Goal: Transaction & Acquisition: Book appointment/travel/reservation

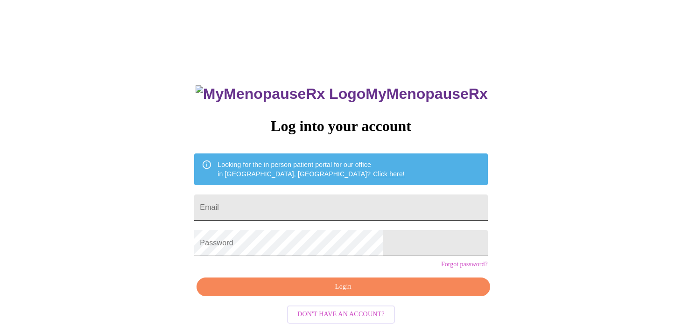
click at [275, 210] on input "Email" at bounding box center [340, 208] width 293 height 26
type input "eamoore-eqvet@sbcglobal.net"
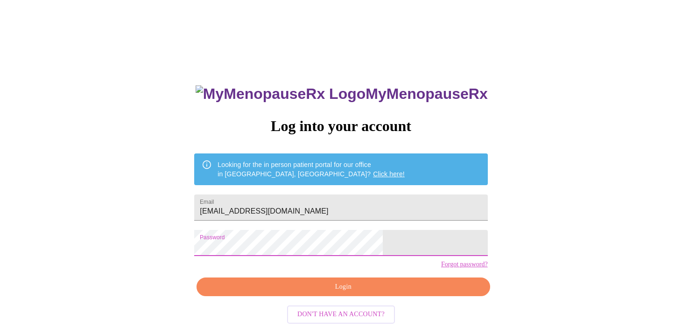
click at [343, 293] on span "Login" at bounding box center [343, 287] width 272 height 12
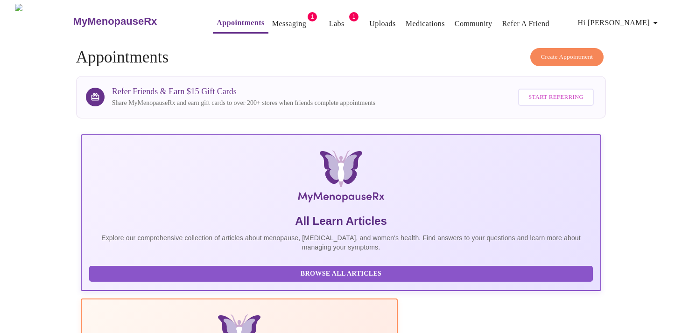
click at [272, 20] on link "Messaging" at bounding box center [289, 23] width 34 height 13
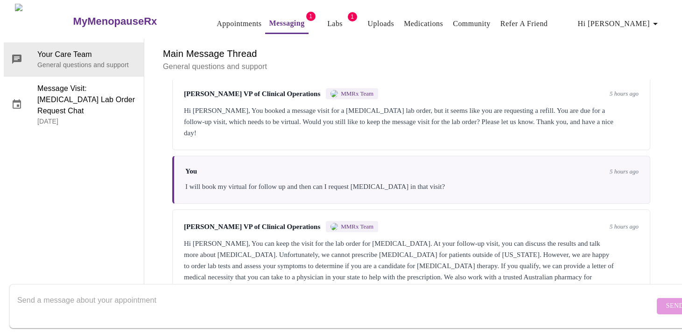
scroll to position [825, 0]
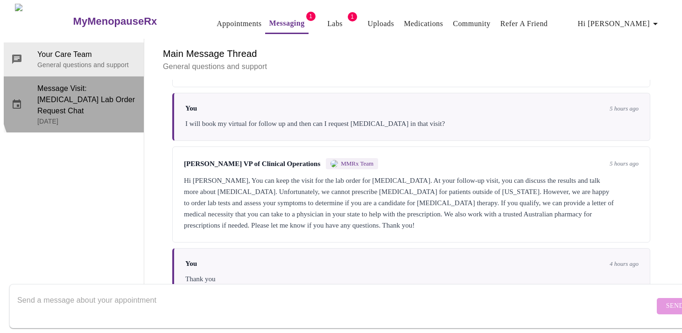
click at [103, 83] on span "Message Visit: Testosterone Lab Order Request Chat" at bounding box center [86, 100] width 99 height 34
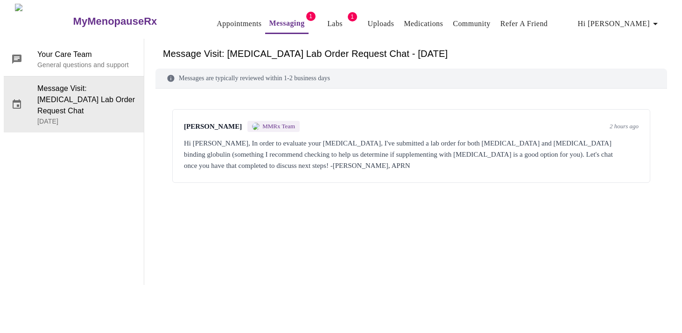
scroll to position [0, 0]
click at [327, 21] on link "Labs" at bounding box center [334, 23] width 15 height 13
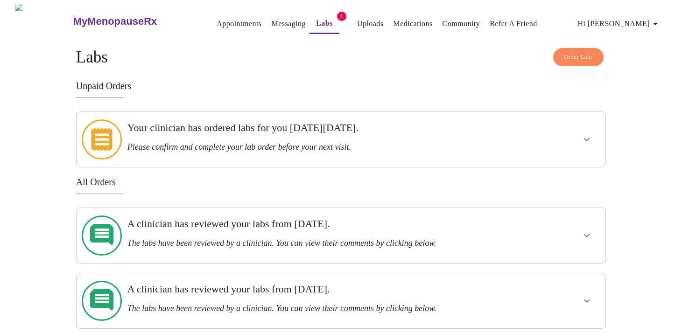
click at [271, 17] on link "Messaging" at bounding box center [288, 23] width 34 height 13
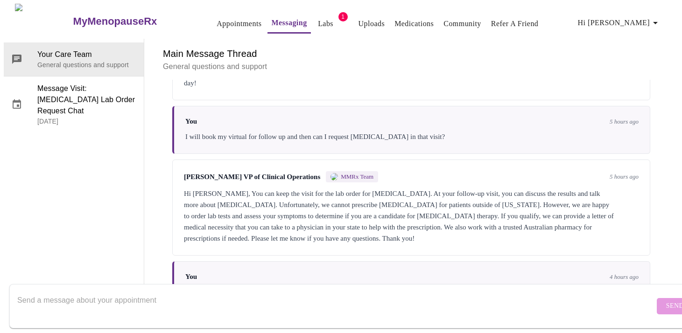
scroll to position [825, 0]
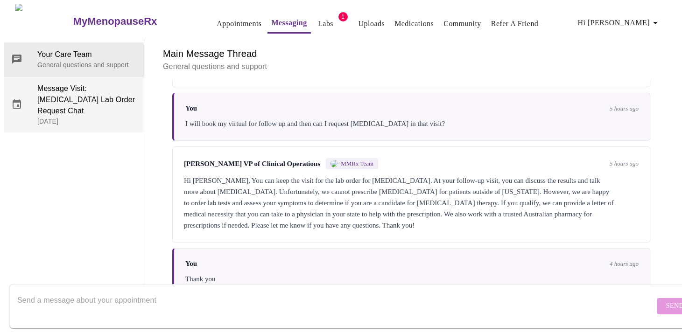
click at [73, 117] on p "September 22, 2025" at bounding box center [86, 121] width 99 height 9
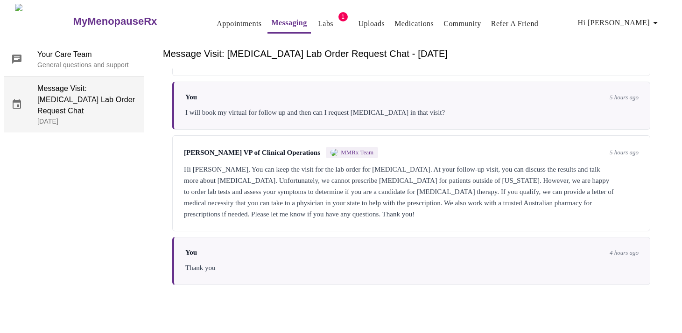
scroll to position [0, 0]
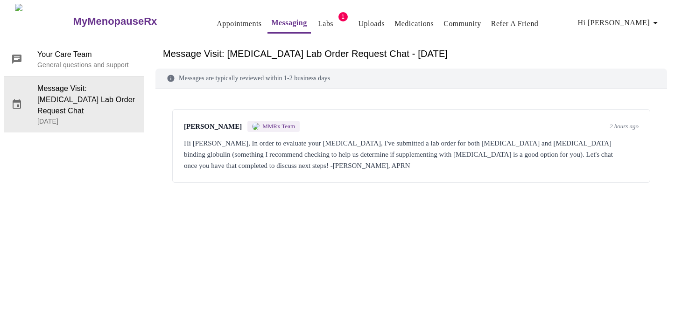
click at [337, 194] on div "Emilie McLain MMRx Team 2 hours ago Hi Amy, In order to evaluate your decreased…" at bounding box center [410, 174] width 511 height 148
click at [404, 138] on div "Hi Amy, In order to evaluate your decreased libido, I've submitted a lab order …" at bounding box center [411, 155] width 454 height 34
click at [277, 17] on link "Messaging" at bounding box center [288, 22] width 35 height 13
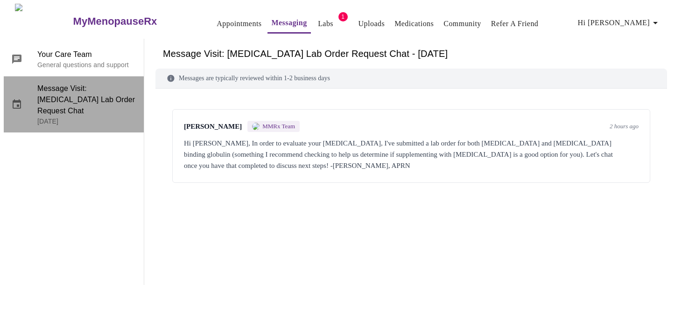
click at [96, 117] on p "September 22, 2025" at bounding box center [86, 121] width 99 height 9
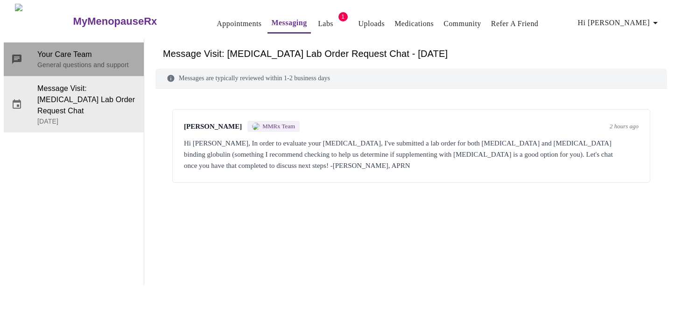
click at [70, 66] on div "Your Care Team General questions and support" at bounding box center [74, 59] width 140 height 34
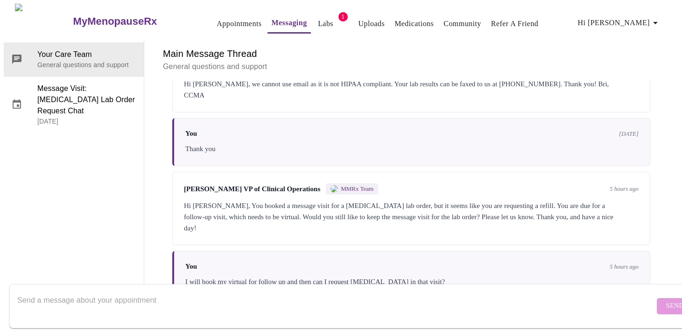
scroll to position [825, 0]
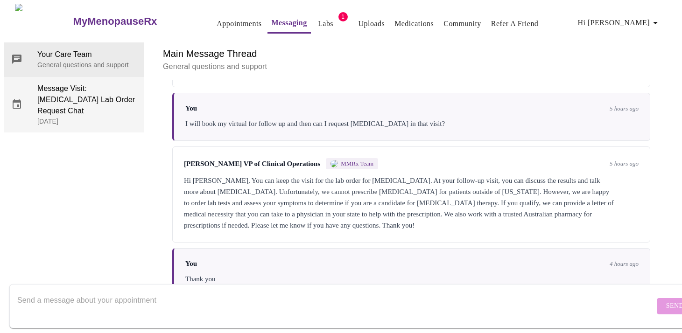
click at [73, 83] on span "Message Visit: Testosterone Lab Order Request Chat" at bounding box center [86, 100] width 99 height 34
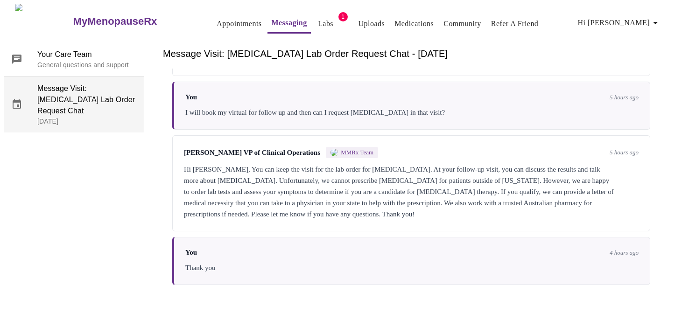
scroll to position [0, 0]
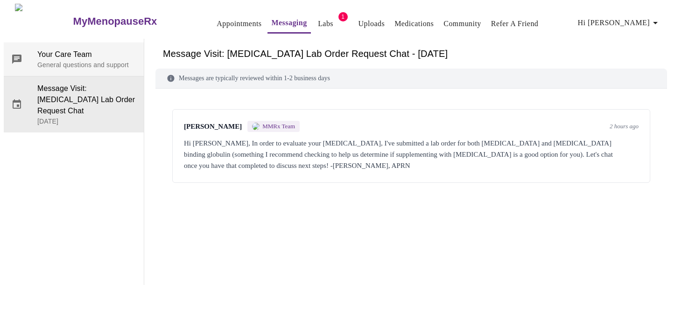
click at [76, 42] on div "Your Care Team General questions and support" at bounding box center [74, 59] width 140 height 34
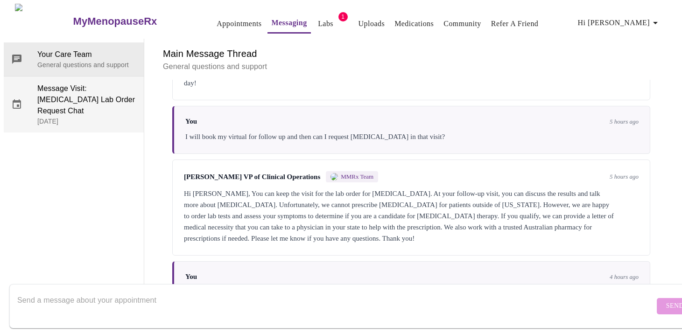
scroll to position [825, 0]
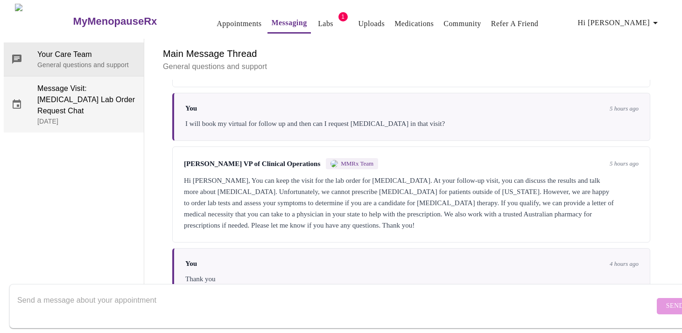
click at [86, 83] on span "Message Visit: Testosterone Lab Order Request Chat" at bounding box center [86, 100] width 99 height 34
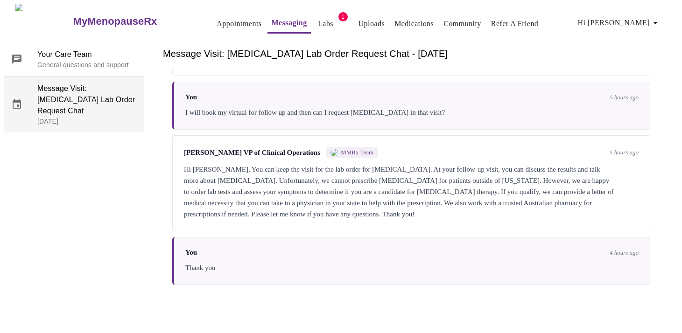
scroll to position [0, 0]
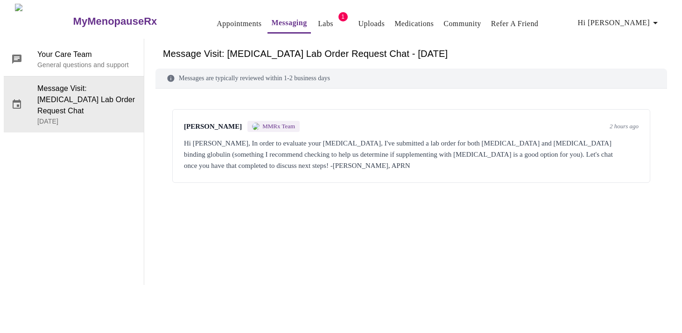
click at [300, 138] on div "Hi Amy, In order to evaluate your decreased libido, I've submitted a lab order …" at bounding box center [411, 155] width 454 height 34
click at [400, 138] on div "Hi Amy, In order to evaluate your decreased libido, I've submitted a lab order …" at bounding box center [411, 155] width 454 height 34
click at [272, 20] on link "Messaging" at bounding box center [288, 22] width 35 height 13
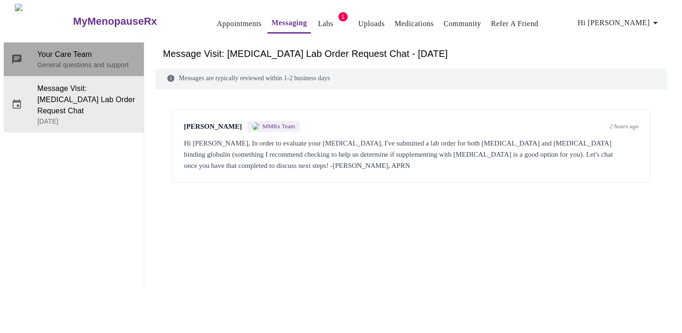
click at [66, 51] on span "Your Care Team" at bounding box center [86, 54] width 99 height 11
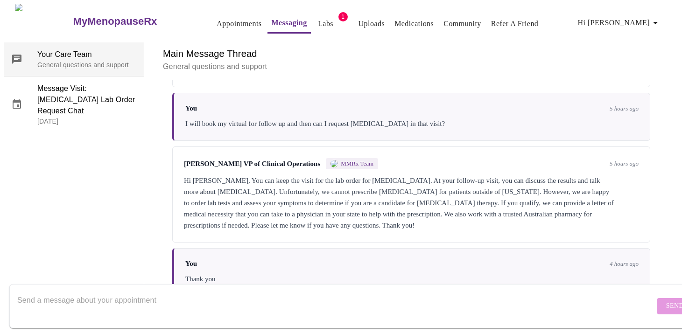
scroll to position [825, 0]
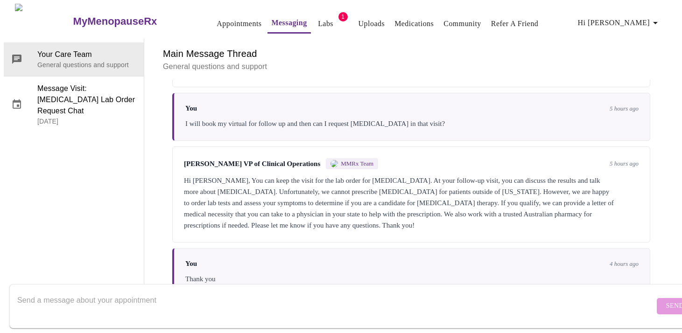
click at [90, 291] on textarea "Send a message about your appointment" at bounding box center [335, 306] width 637 height 30
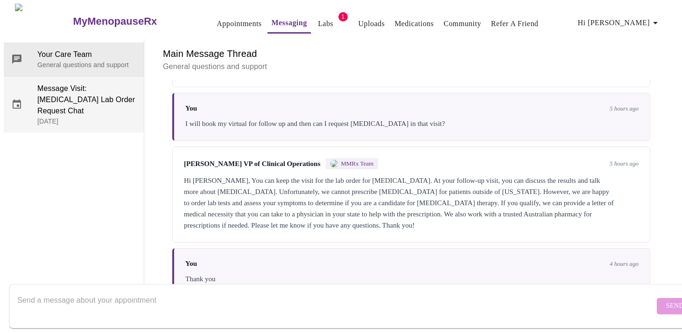
click at [74, 90] on span "Message Visit: Testosterone Lab Order Request Chat" at bounding box center [86, 100] width 99 height 34
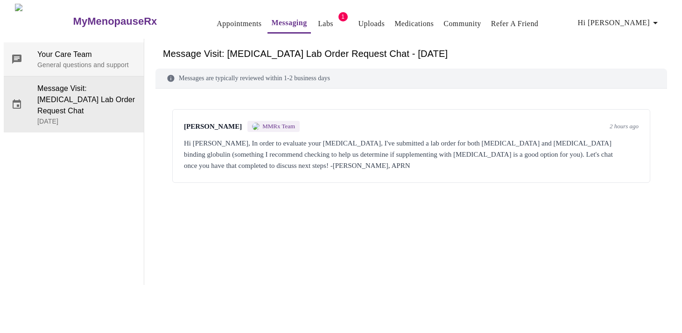
click at [84, 61] on p "General questions and support" at bounding box center [86, 64] width 99 height 9
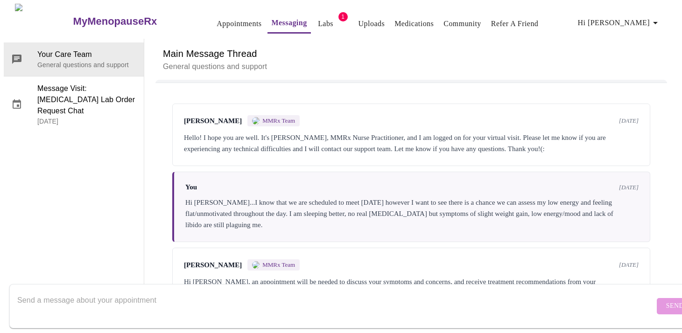
scroll to position [14, 0]
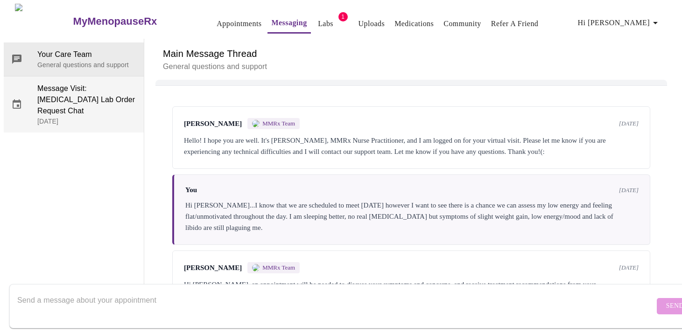
click at [95, 83] on span "Message Visit: Testosterone Lab Order Request Chat" at bounding box center [86, 100] width 99 height 34
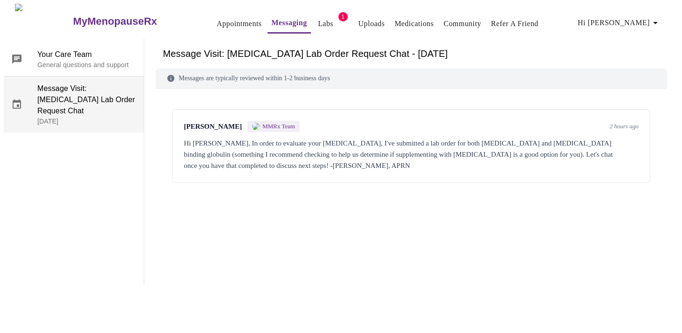
scroll to position [0, 0]
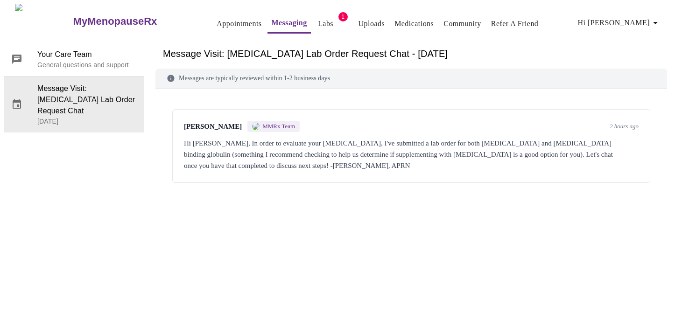
click at [225, 17] on link "Appointments" at bounding box center [238, 23] width 45 height 13
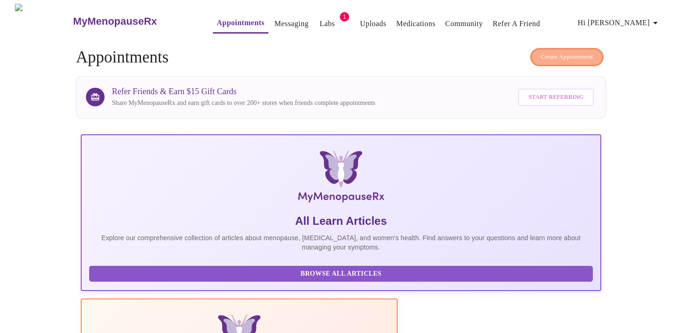
click at [582, 52] on span "Create Appointment" at bounding box center [567, 57] width 52 height 11
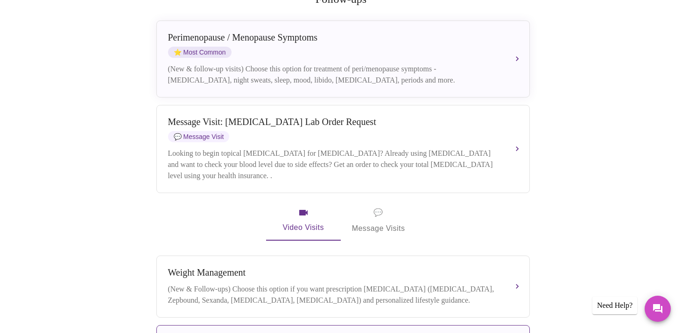
scroll to position [273, 0]
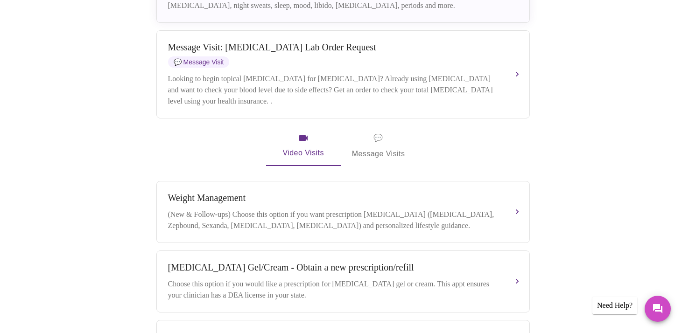
click at [306, 145] on span "Video Visits" at bounding box center [303, 145] width 52 height 27
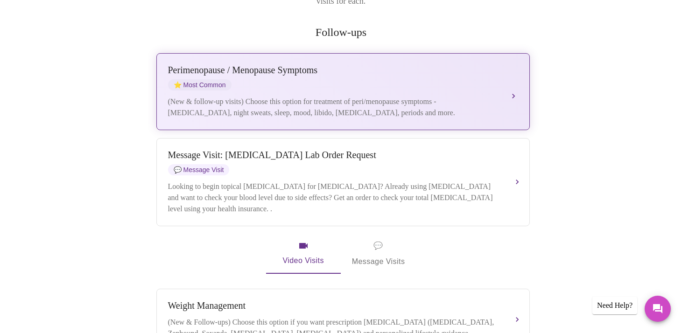
scroll to position [165, 0]
click at [304, 98] on div "(New & follow-up visits) Choose this option for treatment of peri/menopause sym…" at bounding box center [333, 108] width 331 height 22
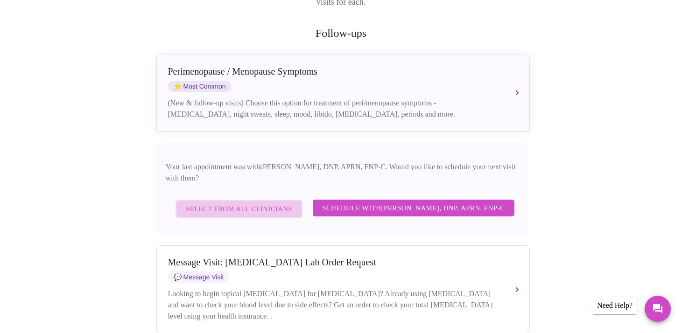
click at [258, 203] on span "Select from All Clinicians" at bounding box center [239, 209] width 106 height 12
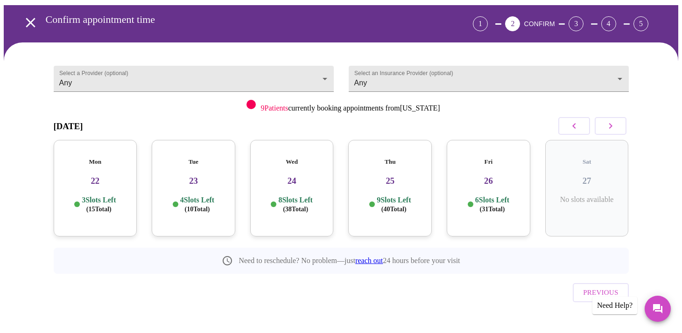
click at [383, 195] on p "9 Slots Left ( 40 Total)" at bounding box center [393, 204] width 34 height 18
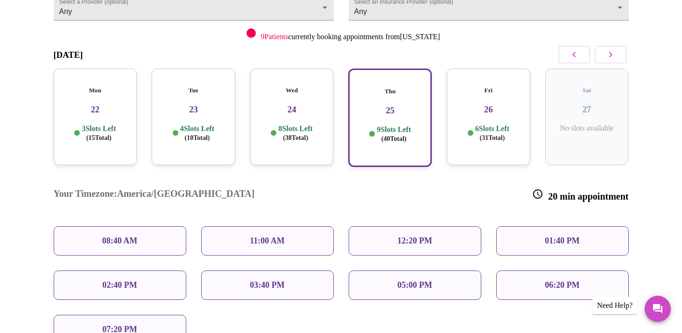
scroll to position [105, 0]
click at [296, 226] on div "11:00 AM" at bounding box center [267, 240] width 132 height 29
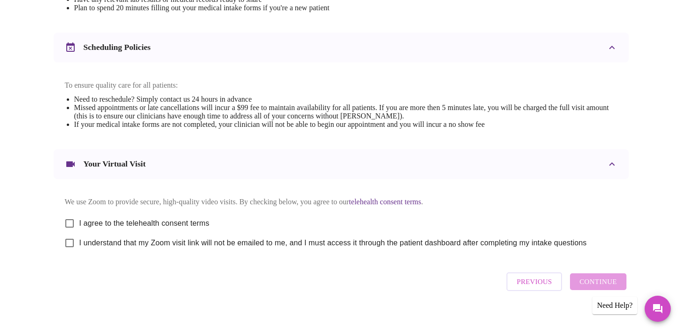
scroll to position [336, 0]
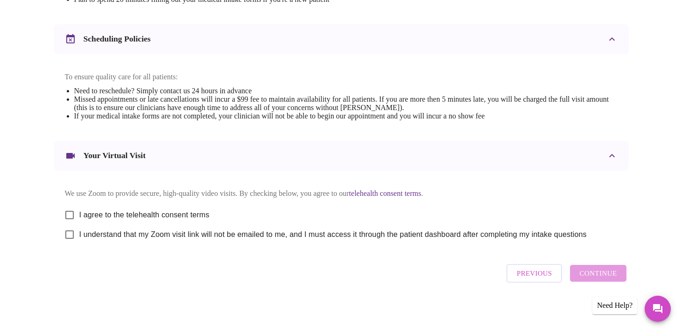
click at [70, 217] on input "I agree to the telehealth consent terms" at bounding box center [70, 215] width 20 height 20
checkbox input "true"
click at [69, 241] on input "I understand that my Zoom visit link will not be emailed to me, and I must acce…" at bounding box center [70, 235] width 20 height 20
checkbox input "true"
click at [599, 279] on span "Continue" at bounding box center [597, 273] width 37 height 12
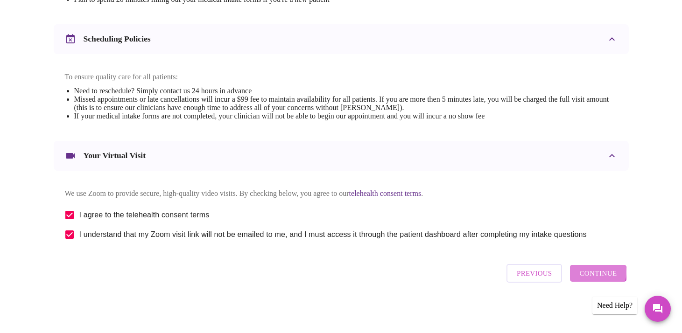
scroll to position [64, 0]
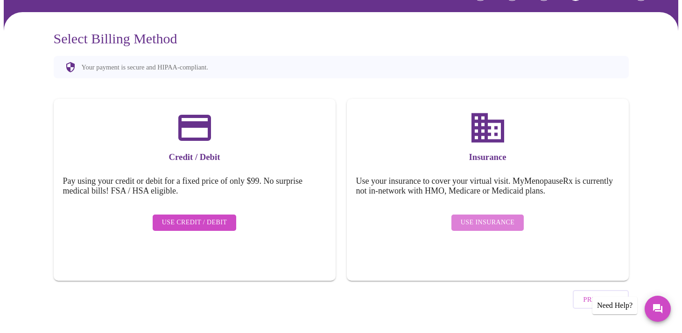
click at [496, 217] on span "Use Insurance" at bounding box center [487, 223] width 54 height 12
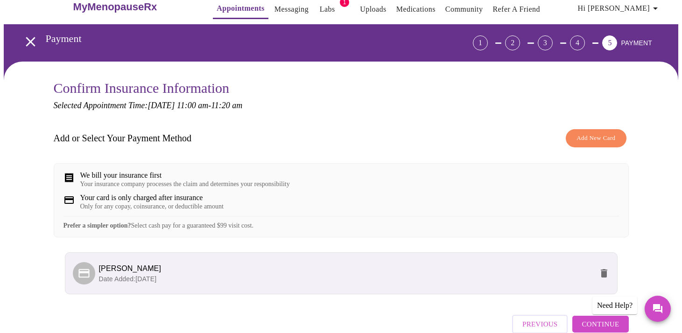
scroll to position [72, 0]
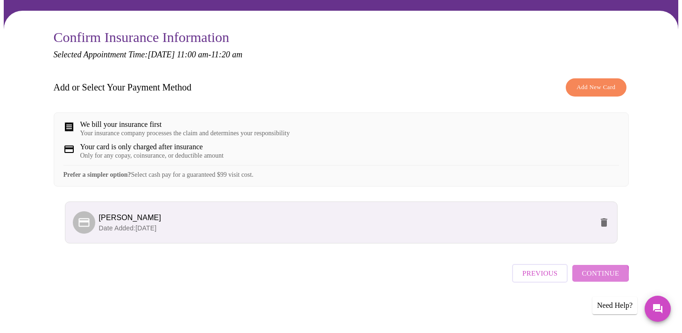
click at [592, 279] on span "Continue" at bounding box center [599, 273] width 37 height 12
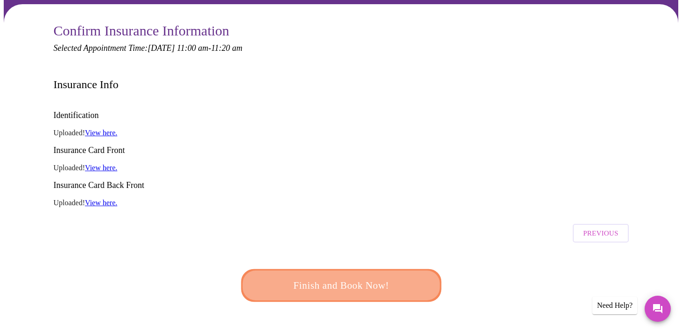
click at [399, 277] on span "Finish and Book Now!" at bounding box center [341, 285] width 173 height 17
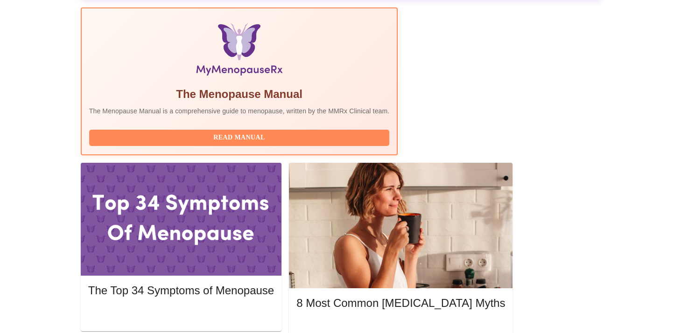
scroll to position [298, 0]
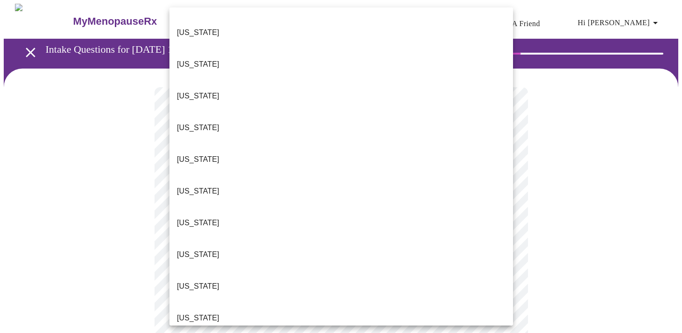
scroll to position [256, 0]
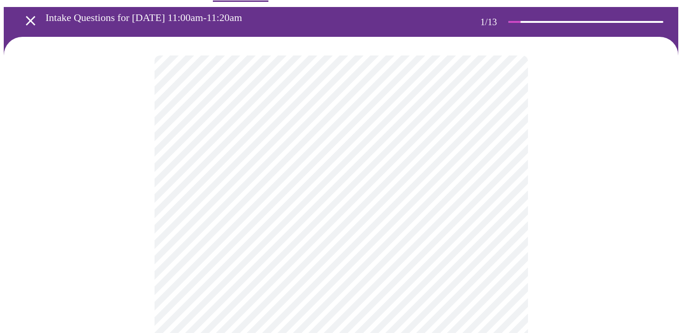
scroll to position [102, 0]
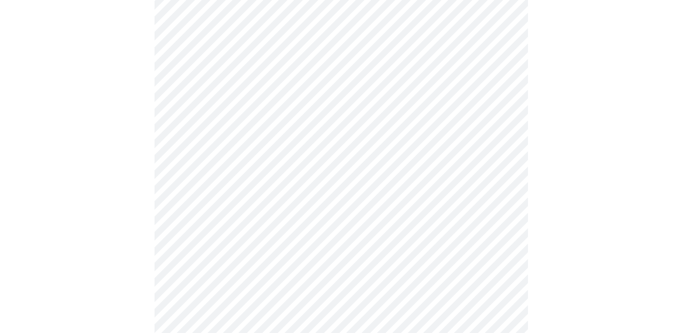
click at [373, 177] on body "MyMenopauseRx Appointments Messaging Labs 1 Uploads Medications Community Refer…" at bounding box center [341, 325] width 674 height 847
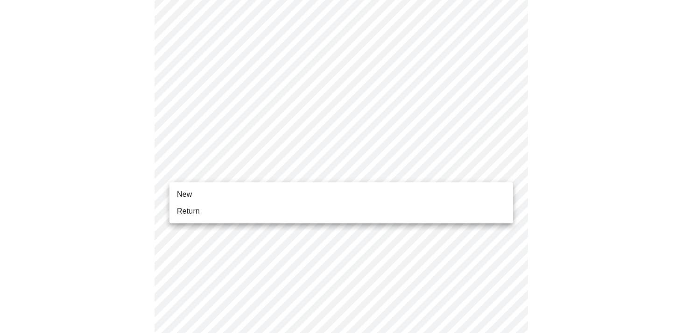
click at [334, 214] on li "Return" at bounding box center [340, 211] width 343 height 17
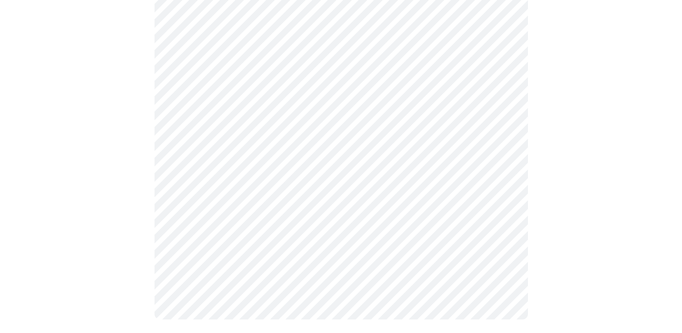
scroll to position [0, 0]
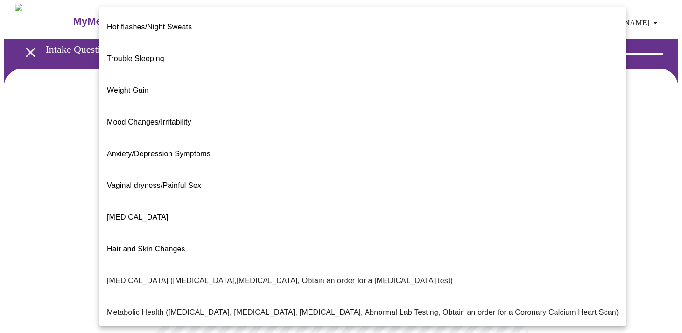
click at [433, 186] on body "MyMenopauseRx Appointments Messaging Labs 1 Uploads Medications Community Refer…" at bounding box center [341, 284] width 674 height 561
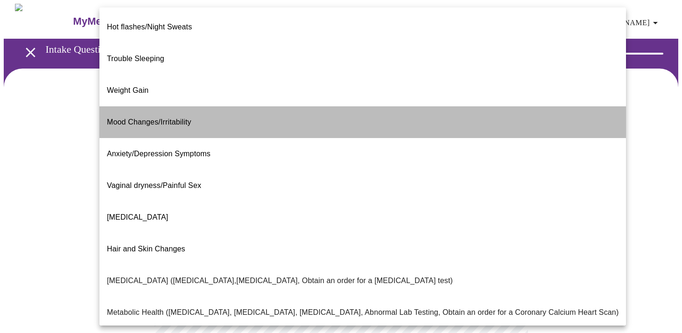
click at [396, 106] on li "Mood Changes/Irritability" at bounding box center [362, 122] width 526 height 32
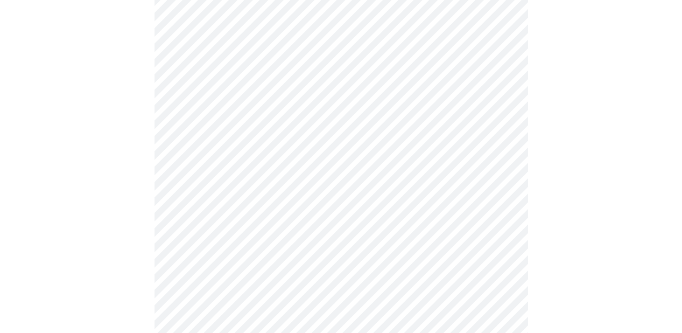
scroll to position [138, 0]
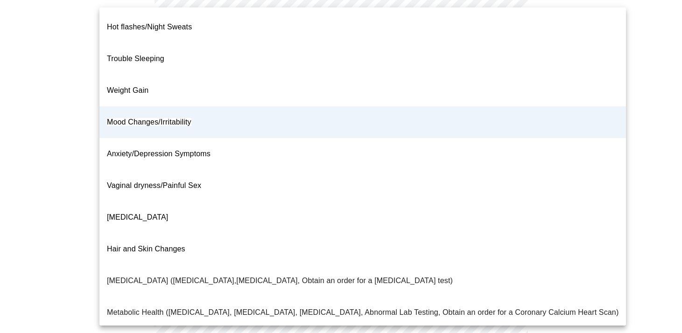
click at [409, 57] on body "MyMenopauseRx Appointments Messaging Labs 1 Uploads Medications Community Refer…" at bounding box center [341, 143] width 674 height 555
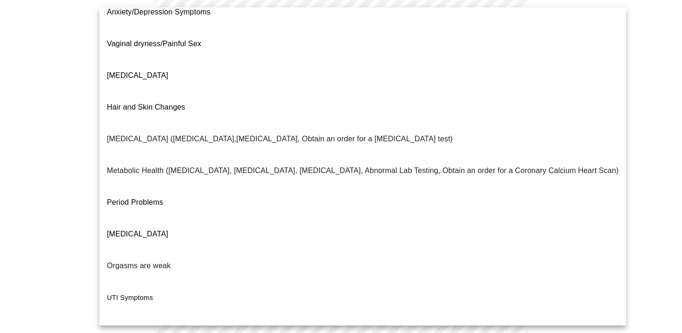
scroll to position [150, 0]
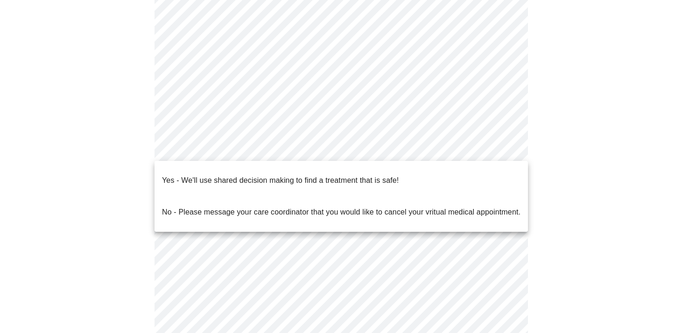
click at [248, 145] on body "MyMenopauseRx Appointments Messaging Labs 1 Uploads Medications Community Refer…" at bounding box center [341, 143] width 674 height 555
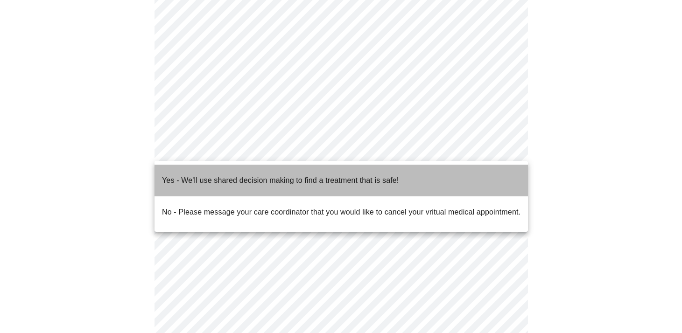
click at [250, 177] on p "Yes - We'll use shared decision making to find a treatment that is safe!" at bounding box center [280, 180] width 237 height 11
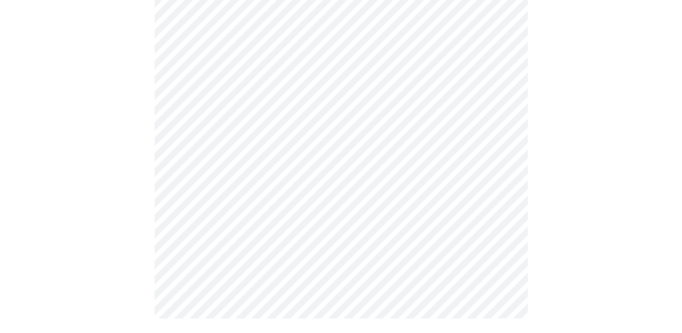
scroll to position [0, 0]
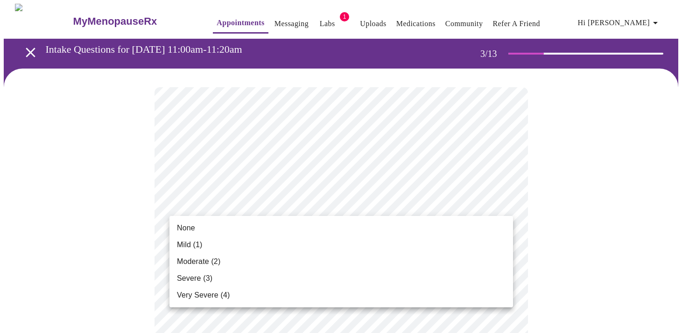
click at [412, 252] on li "Mild (1)" at bounding box center [340, 245] width 343 height 17
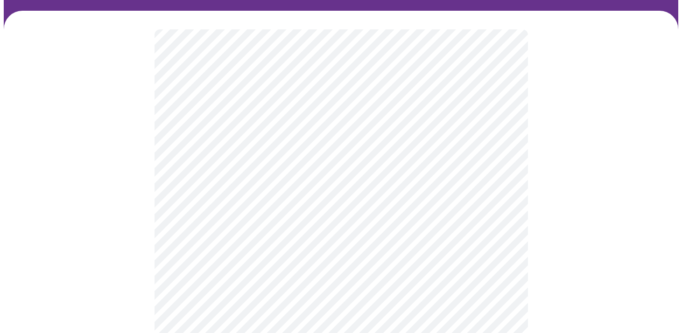
scroll to position [62, 0]
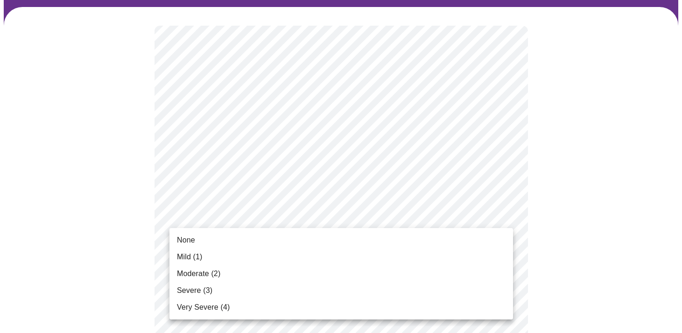
click at [381, 241] on li "None" at bounding box center [340, 240] width 343 height 17
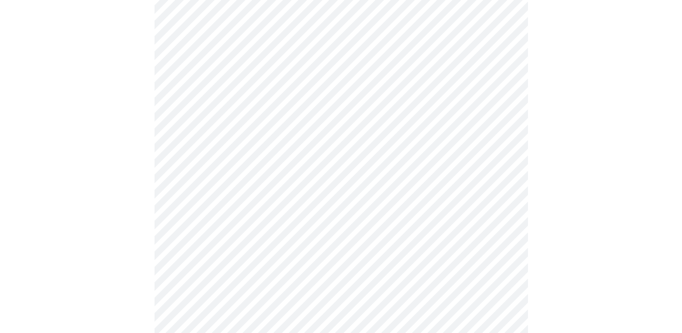
scroll to position [177, 0]
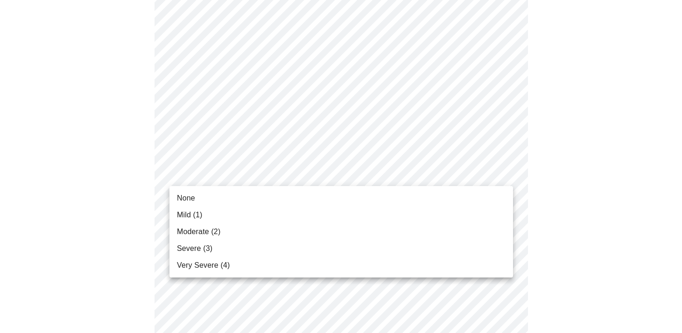
click at [362, 214] on li "Mild (1)" at bounding box center [340, 215] width 343 height 17
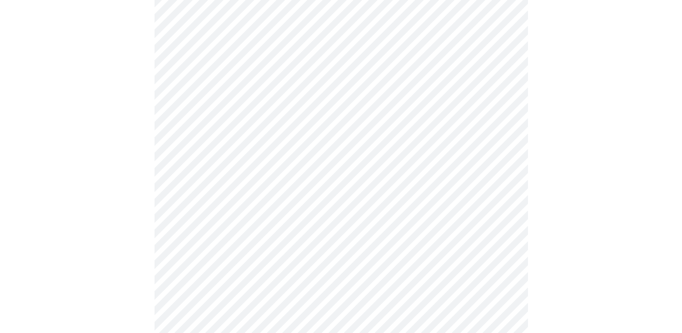
scroll to position [261, 0]
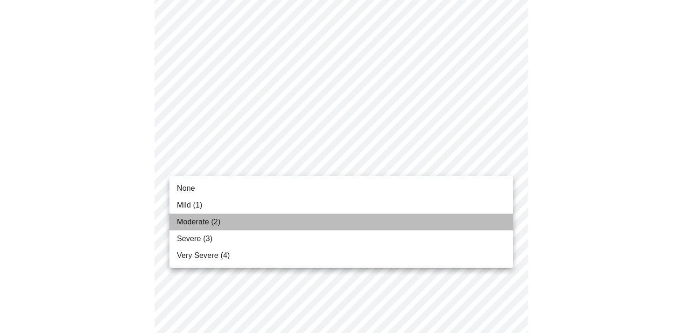
click at [328, 220] on li "Moderate (2)" at bounding box center [340, 222] width 343 height 17
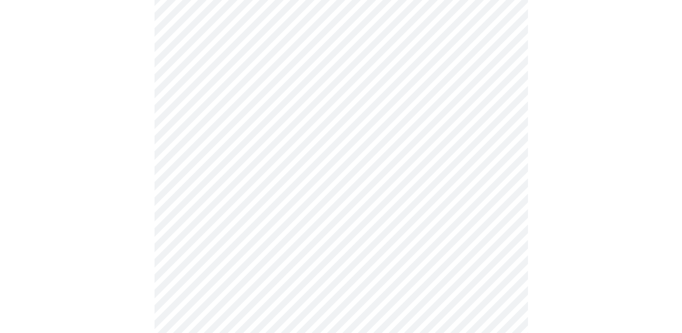
scroll to position [323, 0]
click at [336, 167] on body "MyMenopauseRx Appointments Messaging Labs 1 Uploads Medications Community Refer…" at bounding box center [341, 275] width 674 height 1189
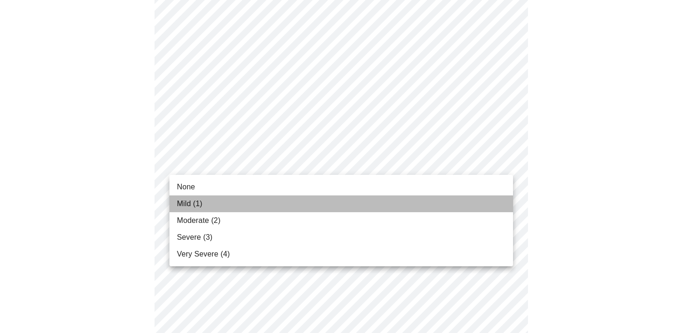
click at [312, 206] on li "Mild (1)" at bounding box center [340, 203] width 343 height 17
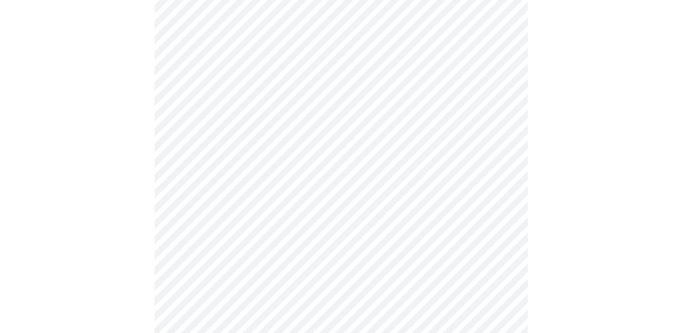
scroll to position [378, 0]
click at [313, 166] on body "MyMenopauseRx Appointments Messaging Labs 1 Uploads Medications Community Refer…" at bounding box center [341, 214] width 674 height 1176
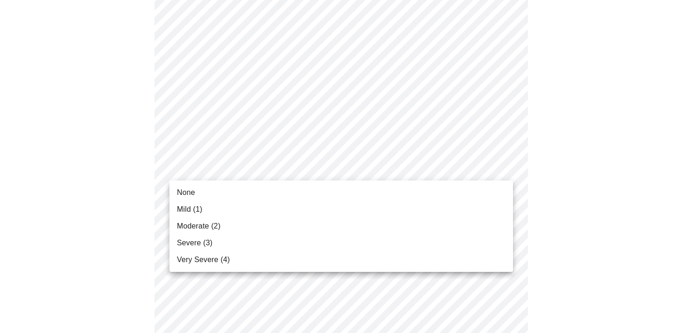
click at [290, 206] on li "Mild (1)" at bounding box center [340, 209] width 343 height 17
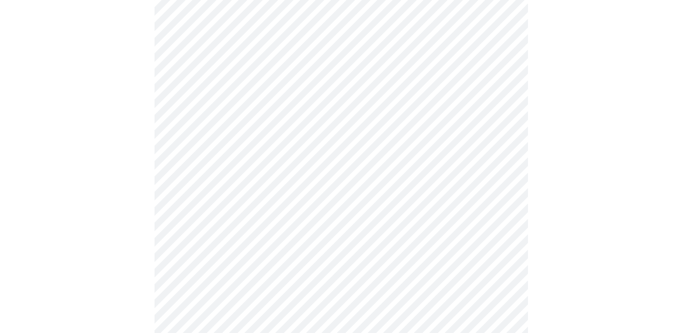
scroll to position [471, 0]
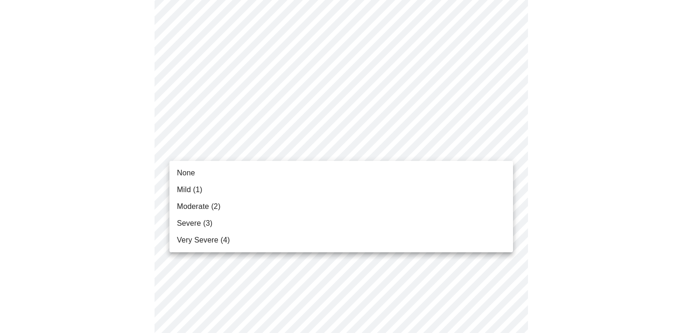
click at [294, 149] on body "MyMenopauseRx Appointments Messaging Labs 1 Uploads Medications Community Refer…" at bounding box center [341, 114] width 674 height 1163
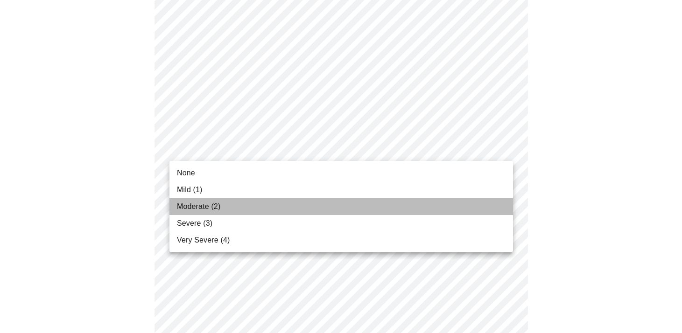
click at [242, 209] on li "Moderate (2)" at bounding box center [340, 206] width 343 height 17
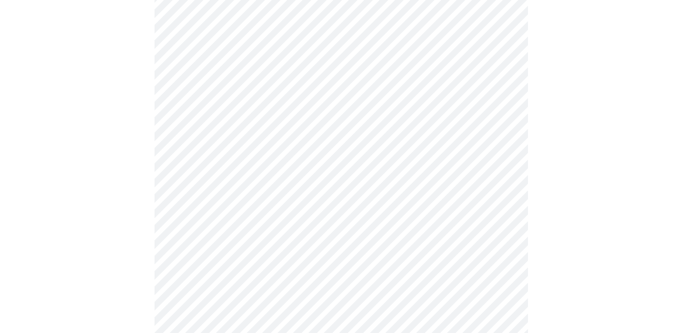
scroll to position [545, 0]
click at [256, 142] on body "MyMenopauseRx Appointments Messaging Labs 1 Uploads Medications Community Refer…" at bounding box center [341, 33] width 674 height 1149
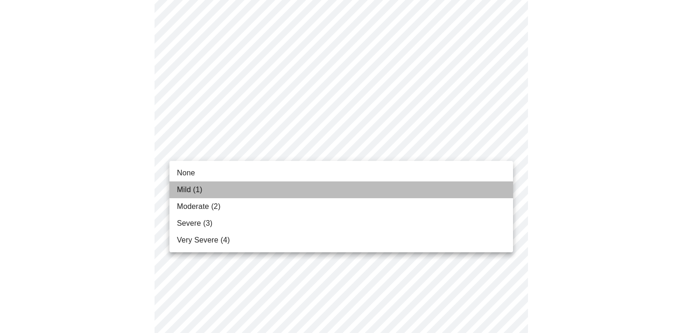
click at [244, 188] on li "Mild (1)" at bounding box center [340, 189] width 343 height 17
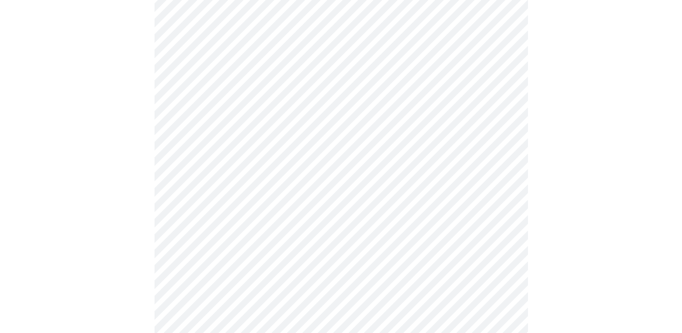
scroll to position [640, 0]
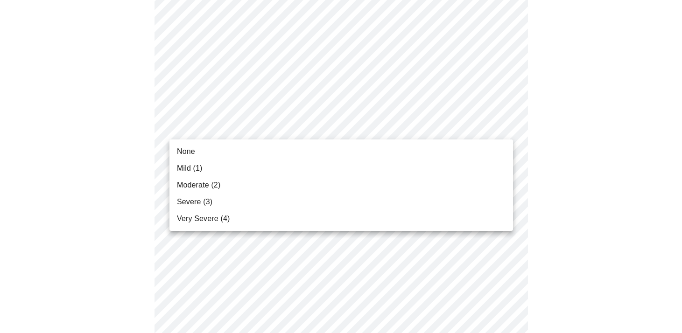
click at [237, 146] on li "None" at bounding box center [340, 151] width 343 height 17
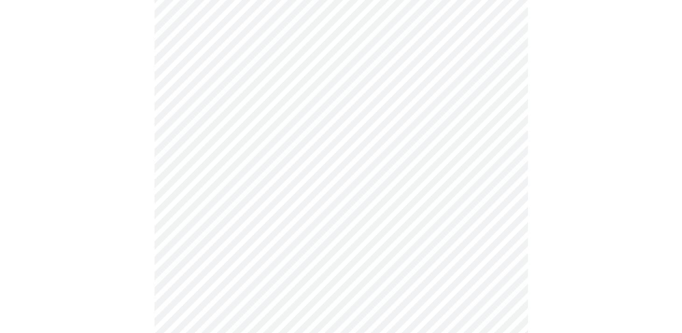
scroll to position [699, 0]
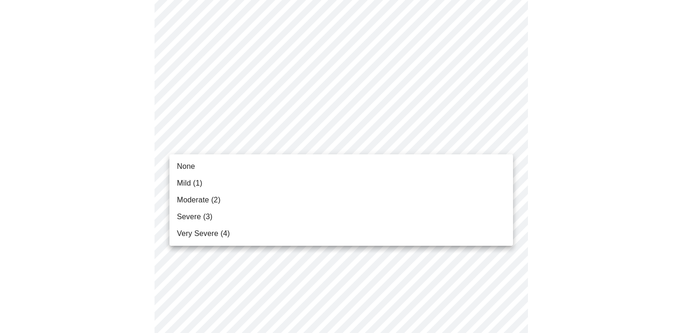
click at [229, 164] on li "None" at bounding box center [340, 166] width 343 height 17
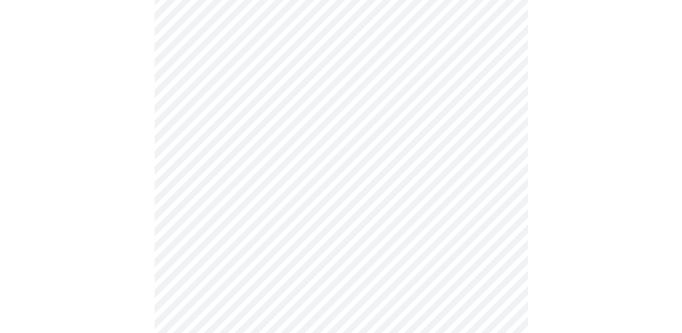
scroll to position [777, 0]
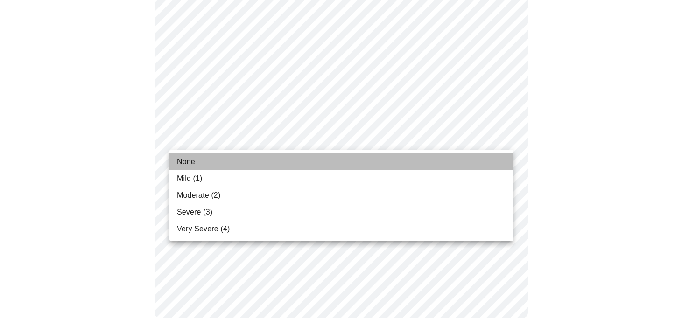
click at [223, 160] on li "None" at bounding box center [340, 161] width 343 height 17
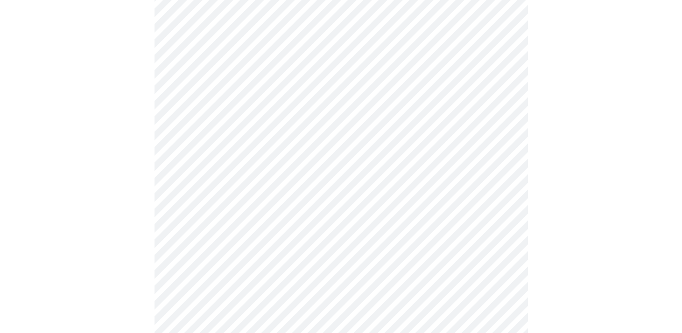
scroll to position [373, 0]
click at [267, 192] on body "MyMenopauseRx Appointments Messaging Labs 1 Uploads Medications Community Refer…" at bounding box center [341, 91] width 674 height 921
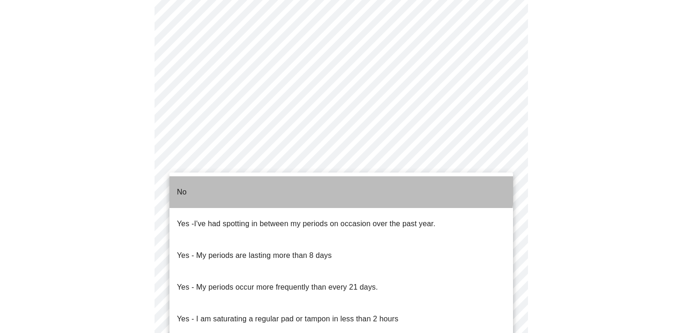
click at [265, 183] on li "No" at bounding box center [340, 192] width 343 height 32
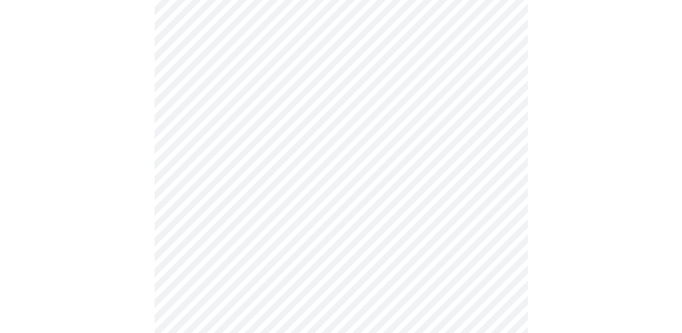
click at [262, 265] on body "MyMenopauseRx Appointments Messaging Labs 1 Uploads Medications Community Refer…" at bounding box center [341, 88] width 674 height 915
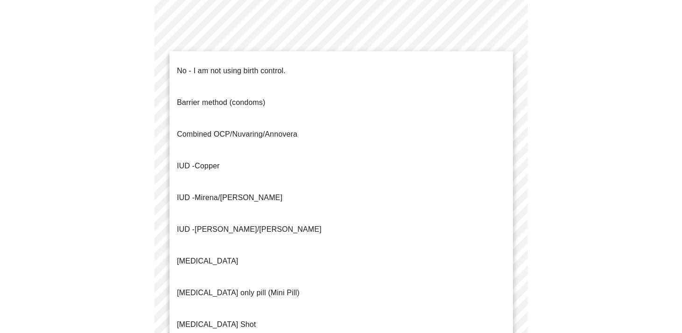
click at [280, 65] on p "No - I am not using birth control." at bounding box center [231, 70] width 109 height 11
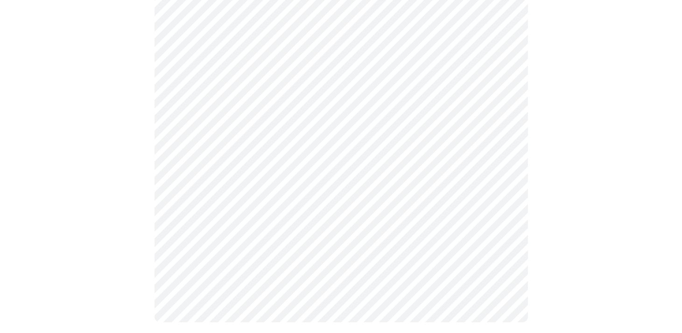
scroll to position [577, 0]
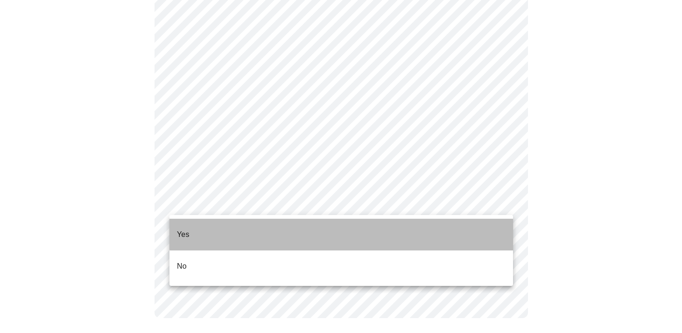
click at [413, 223] on li "Yes" at bounding box center [340, 235] width 343 height 32
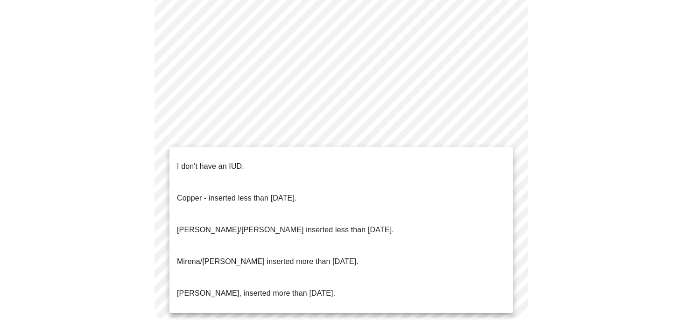
click at [401, 149] on ul "I don't have an IUD. Copper - inserted less than 10 years ago. Mirena/Liletta i…" at bounding box center [340, 230] width 343 height 166
click at [395, 159] on li "I don't have an IUD." at bounding box center [340, 167] width 343 height 32
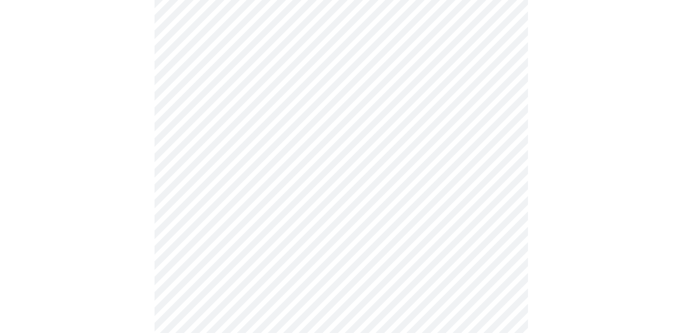
scroll to position [2521, 0]
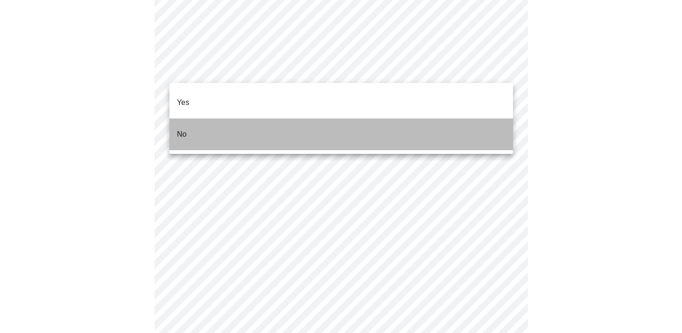
click at [297, 118] on li "No" at bounding box center [340, 134] width 343 height 32
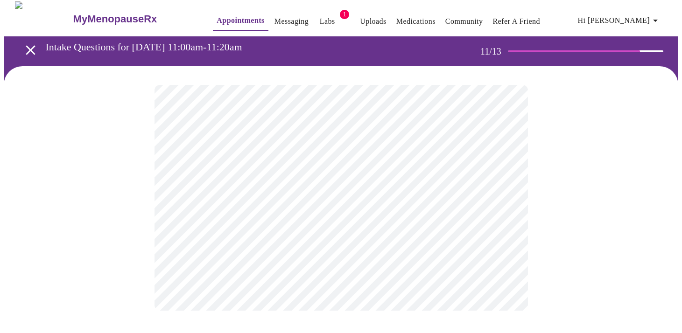
scroll to position [0, 0]
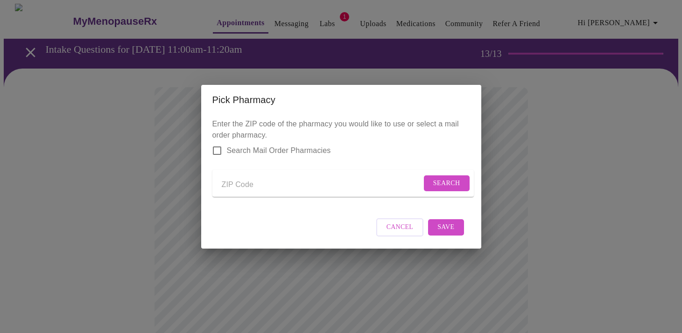
click at [215, 144] on input "Search Mail Order Pharmacies" at bounding box center [217, 151] width 20 height 20
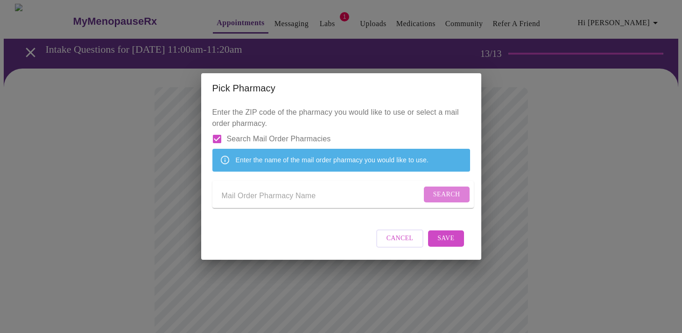
click at [440, 195] on span "Search" at bounding box center [446, 195] width 27 height 12
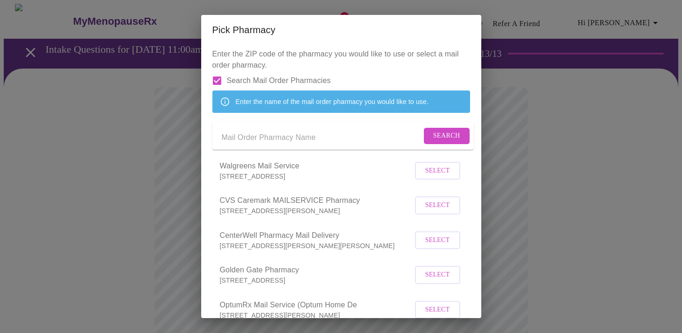
click at [238, 48] on div "Enter the ZIP code of the pharmacy you would like to use or select a mail order…" at bounding box center [341, 181] width 280 height 273
click at [217, 79] on input "Search Mail Order Pharmacies" at bounding box center [217, 81] width 20 height 20
checkbox input "false"
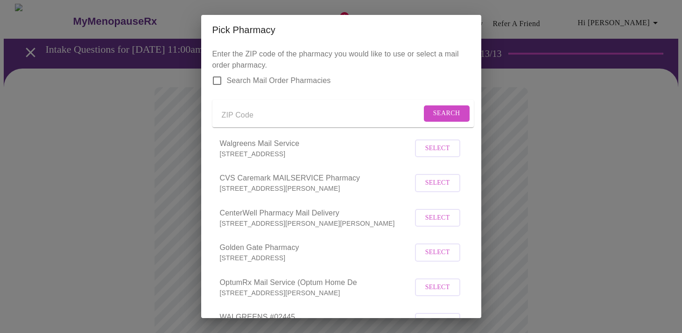
click at [167, 77] on div "Pick Pharmacy Enter the ZIP code of the pharmacy you would like to use or selec…" at bounding box center [341, 166] width 682 height 333
click at [241, 123] on input "Send a message to your care team" at bounding box center [322, 115] width 200 height 15
type input "48362"
click at [445, 116] on span "Search" at bounding box center [446, 114] width 27 height 12
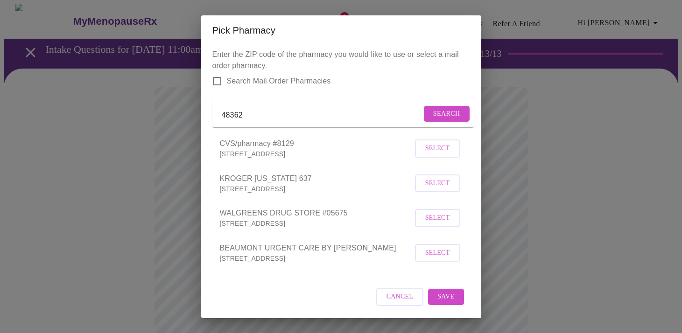
scroll to position [13, 0]
click at [443, 215] on span "Select" at bounding box center [437, 218] width 25 height 12
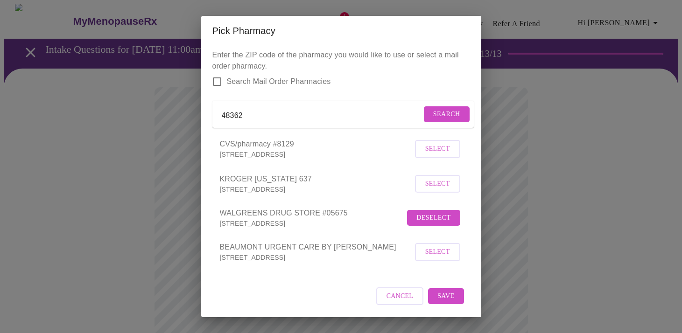
scroll to position [11, 0]
click at [444, 300] on span "Save" at bounding box center [445, 297] width 17 height 12
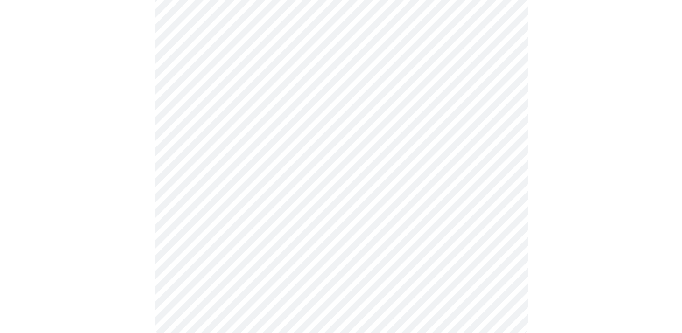
scroll to position [662, 0]
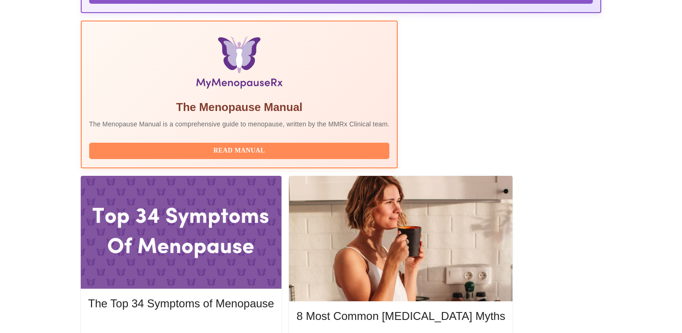
scroll to position [279, 0]
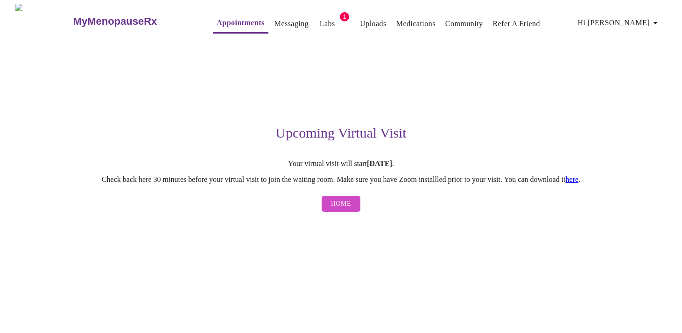
click at [351, 204] on button "Home" at bounding box center [340, 204] width 39 height 16
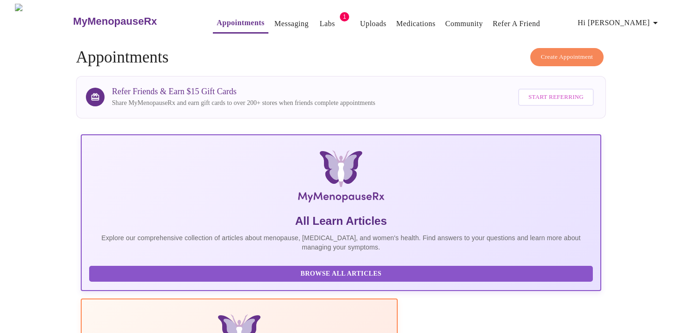
click at [560, 52] on span "Create Appointment" at bounding box center [567, 57] width 52 height 11
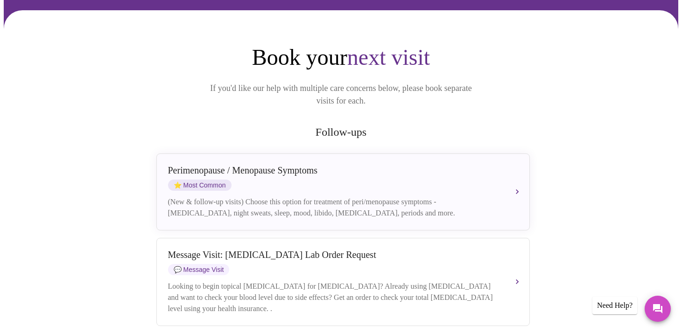
scroll to position [109, 0]
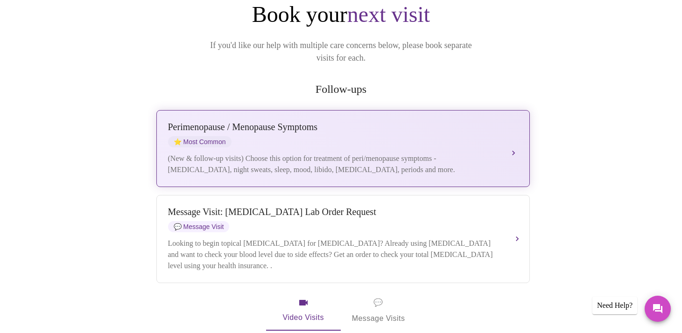
click at [451, 153] on div "(New & follow-up visits) Choose this option for treatment of peri/menopause sym…" at bounding box center [333, 164] width 331 height 22
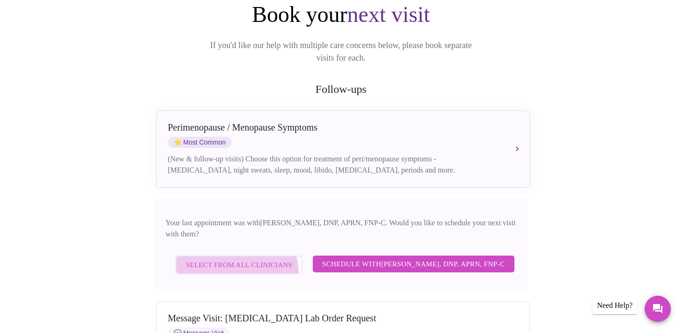
click at [226, 259] on span "Select from All Clinicians" at bounding box center [239, 265] width 106 height 12
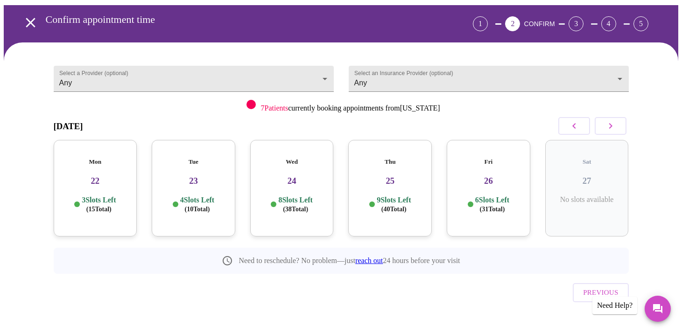
click at [406, 206] on span "( 40 Total)" at bounding box center [393, 209] width 25 height 7
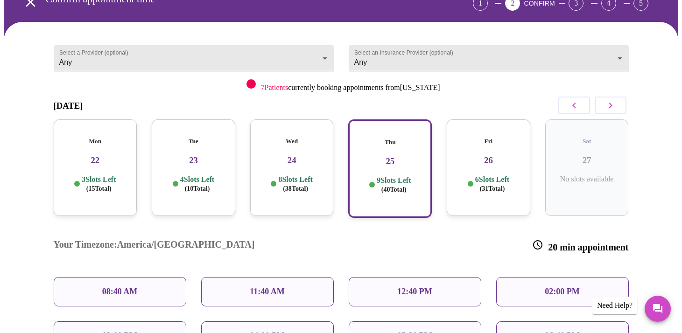
scroll to position [0, 0]
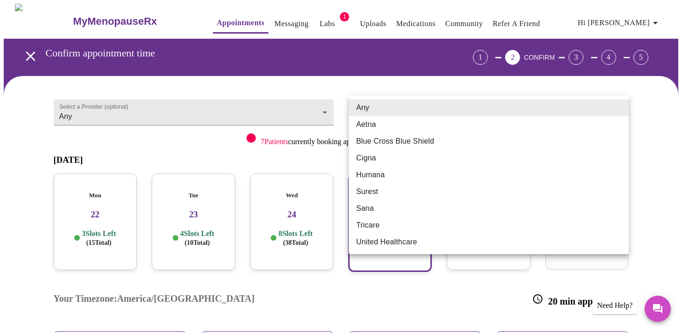
click at [434, 109] on body "MyMenopauseRx Appointments Messaging Labs 1 Uploads Medications Community Refer…" at bounding box center [341, 283] width 674 height 558
click at [415, 140] on li "Blue Cross Blue Shield" at bounding box center [488, 141] width 280 height 17
type input "Blue Cross Blue Shield"
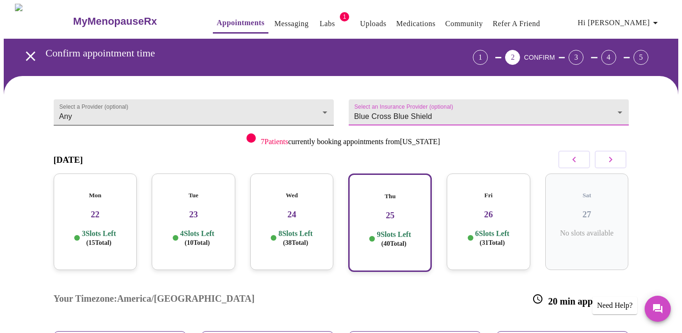
click at [267, 110] on body "MyMenopauseRx Appointments Messaging Labs 1 Uploads Medications Community Refer…" at bounding box center [341, 283] width 674 height 558
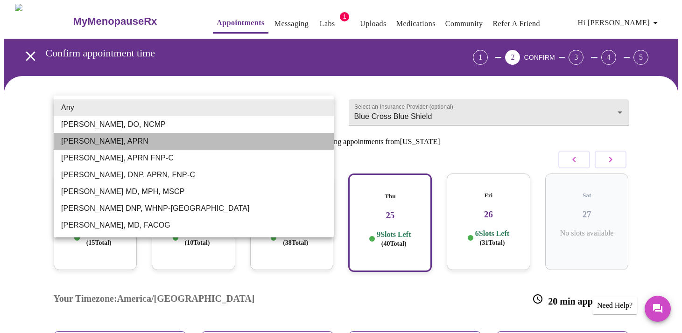
click at [240, 138] on li "Emilie McLain, APRN" at bounding box center [194, 141] width 280 height 17
type input "Emilie McLain, APRN"
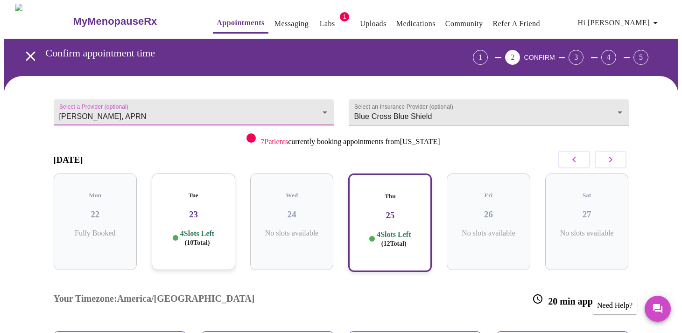
click at [403, 219] on div "Thu 25 4 Slots Left ( 12 Total)" at bounding box center [390, 223] width 84 height 98
click at [390, 230] on p "4 Slots Left ( 12 Total)" at bounding box center [393, 239] width 34 height 18
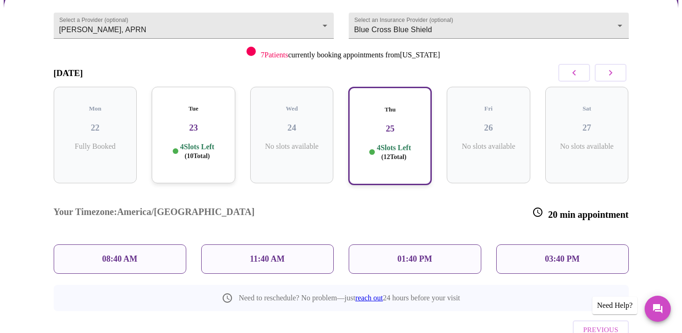
scroll to position [109, 0]
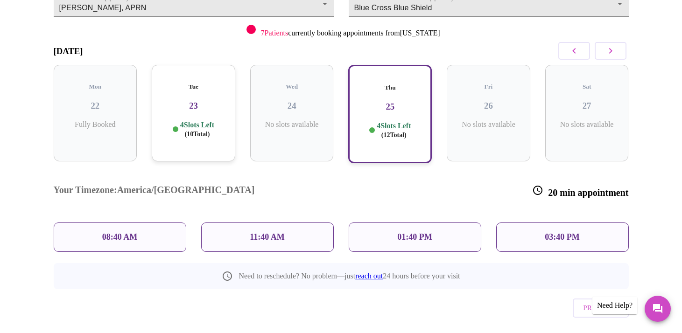
click at [307, 223] on div "11:40 AM" at bounding box center [267, 237] width 132 height 29
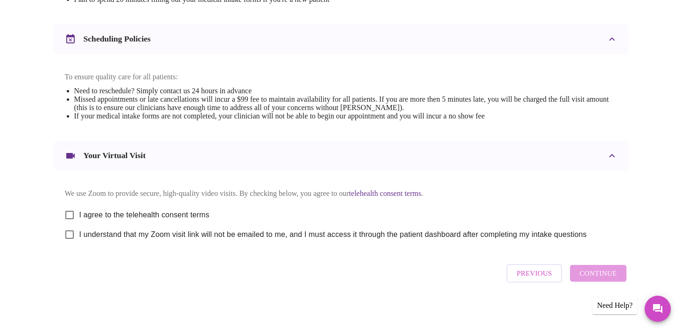
scroll to position [0, 0]
